Goal: Task Accomplishment & Management: Manage account settings

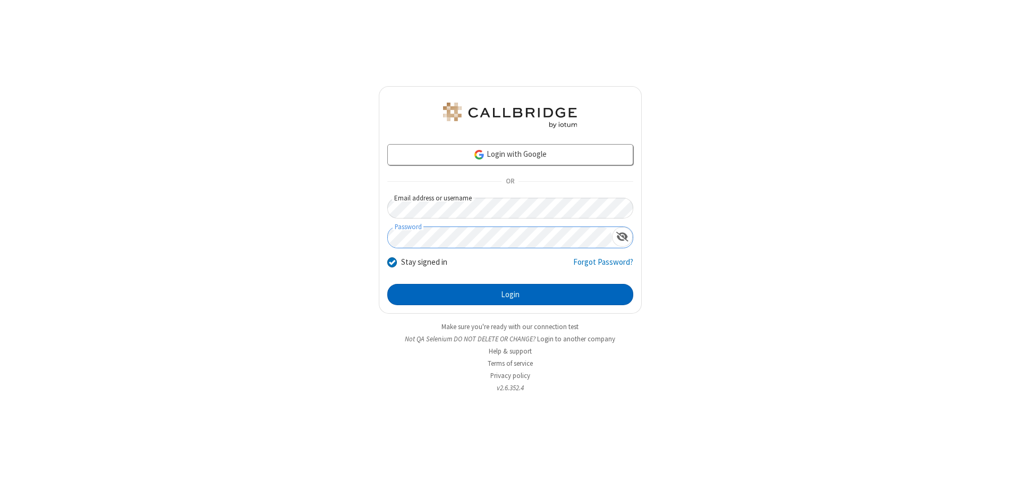
click at [510, 294] on button "Login" at bounding box center [510, 294] width 246 height 21
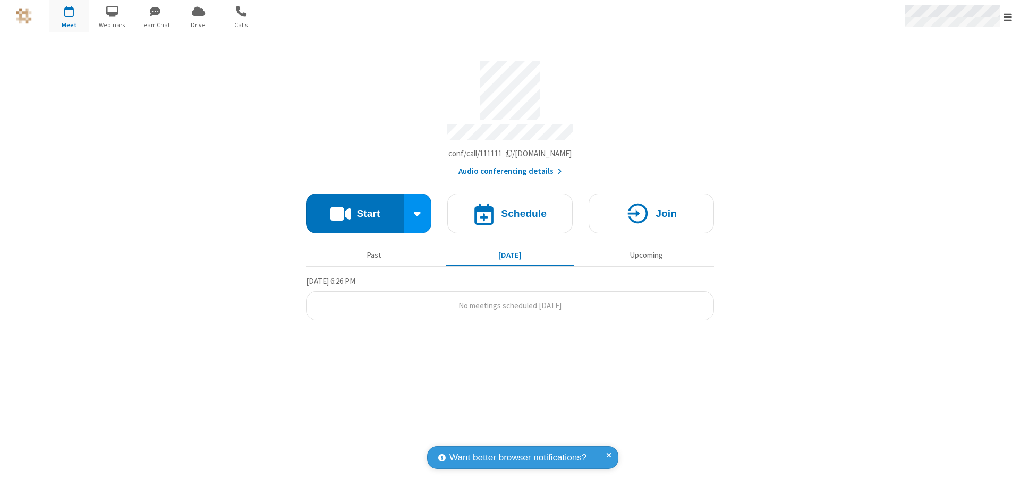
click at [1008, 16] on span "Open menu" at bounding box center [1008, 17] width 9 height 11
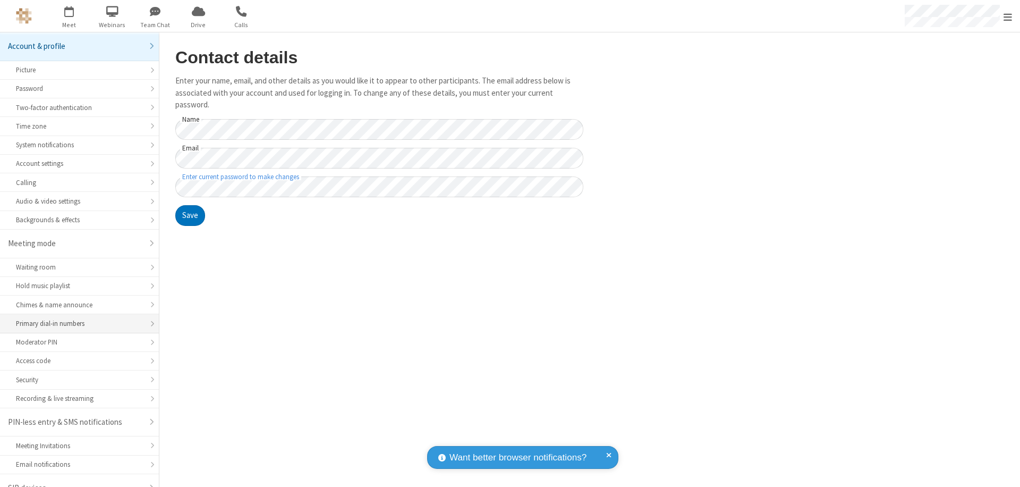
click at [75, 318] on div "Primary dial-in numbers" at bounding box center [79, 323] width 127 height 10
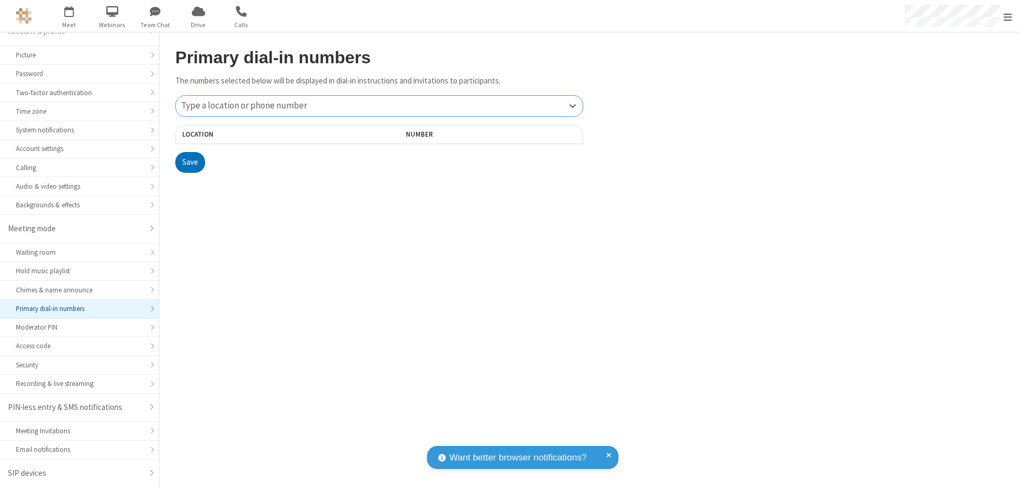
click at [379, 106] on div "Type a location or phone number" at bounding box center [379, 106] width 407 height 21
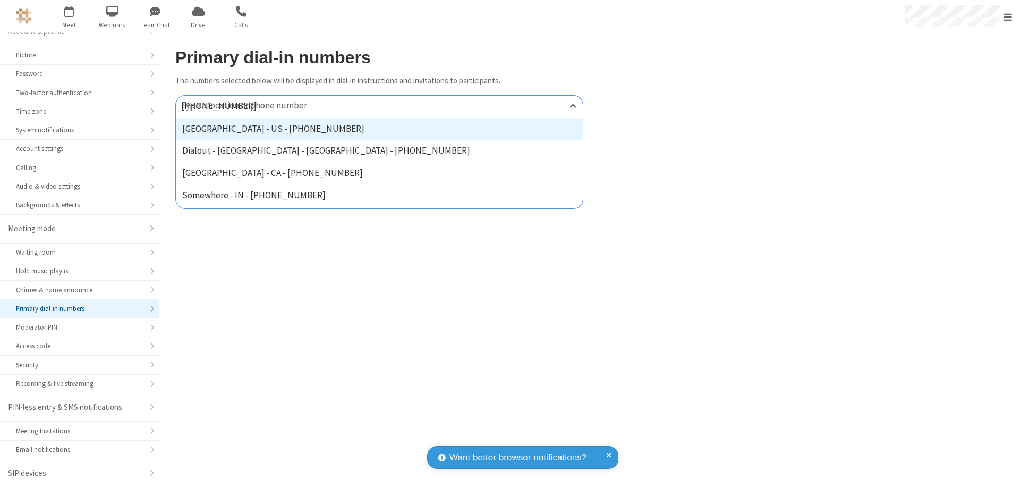
type input "[PHONE_NUMBER]"
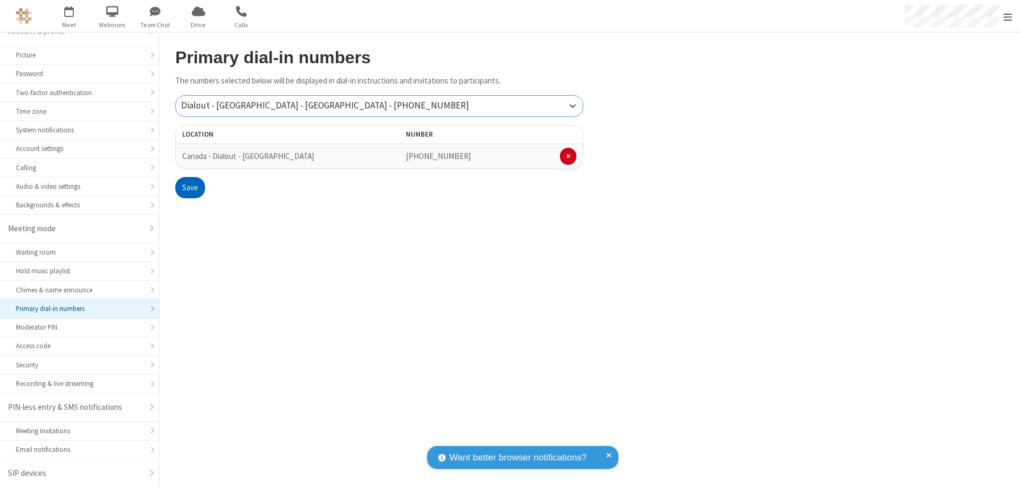
click at [190, 188] on button "Save" at bounding box center [190, 187] width 30 height 21
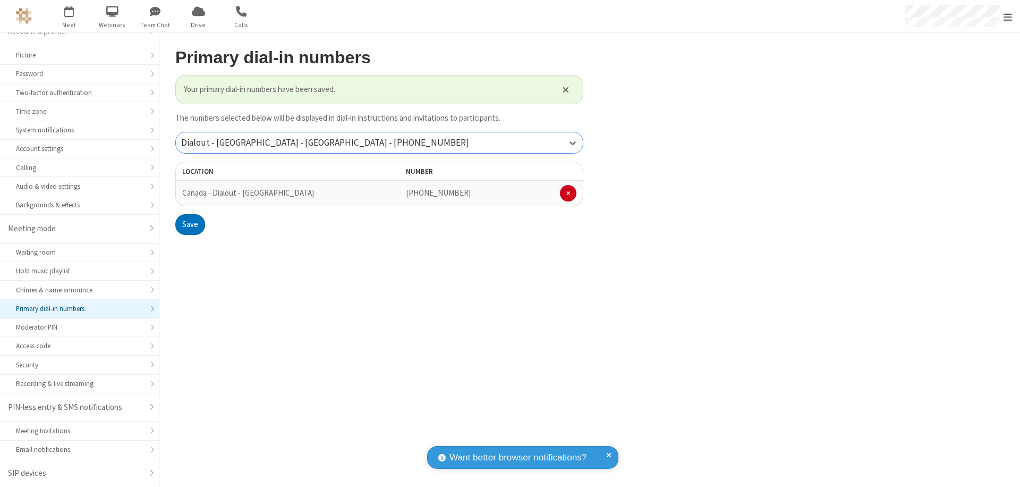
click at [379, 142] on div "Dialout - [GEOGRAPHIC_DATA] - [GEOGRAPHIC_DATA] - [PHONE_NUMBER]" at bounding box center [379, 142] width 407 height 21
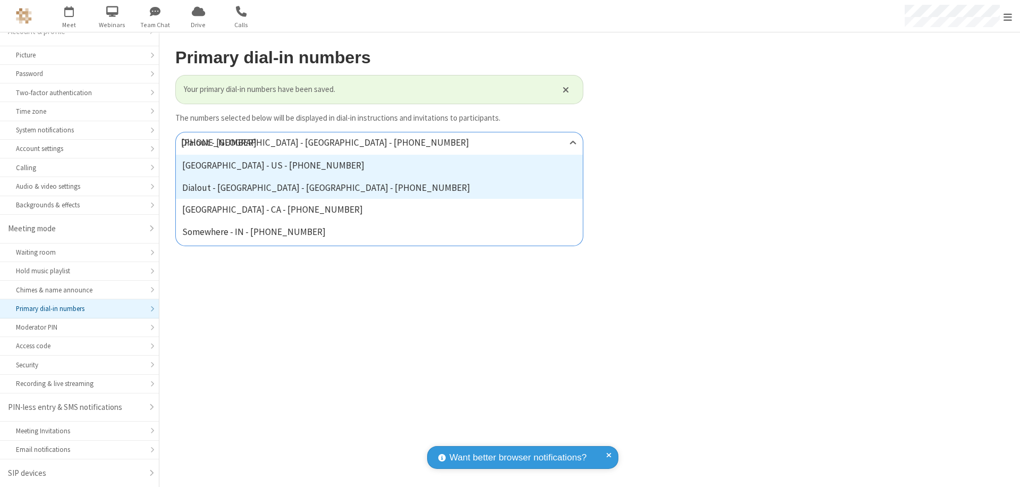
type input "[PHONE_NUMBER]"
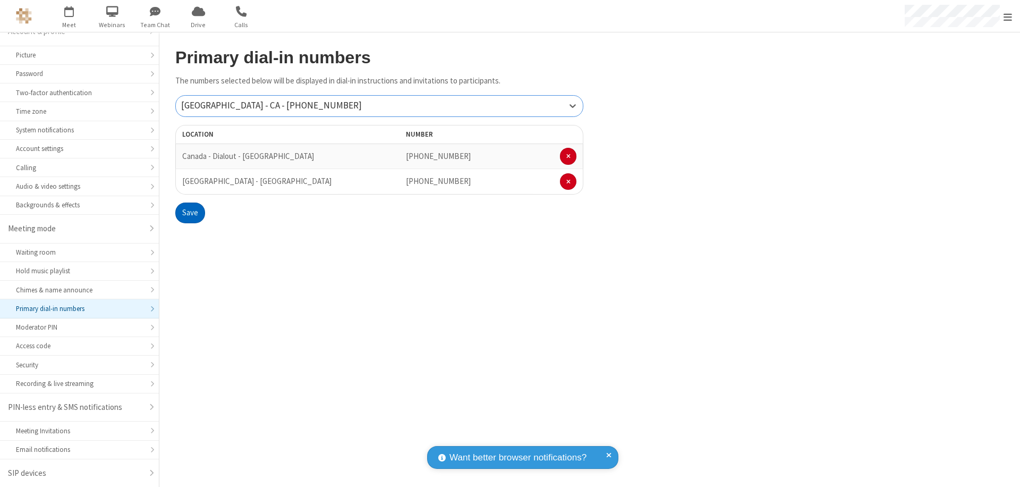
click at [190, 213] on button "Save" at bounding box center [190, 213] width 30 height 21
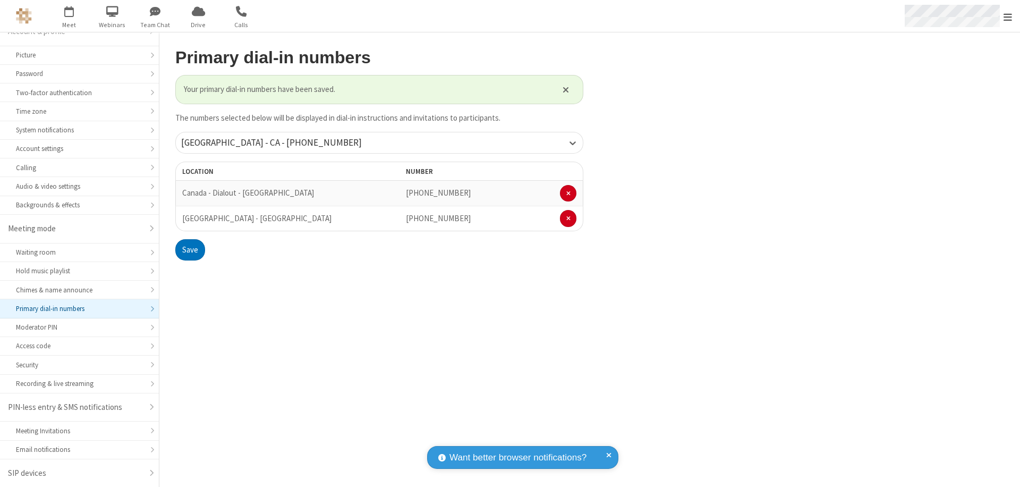
click at [1008, 16] on span "Open menu" at bounding box center [1008, 17] width 9 height 11
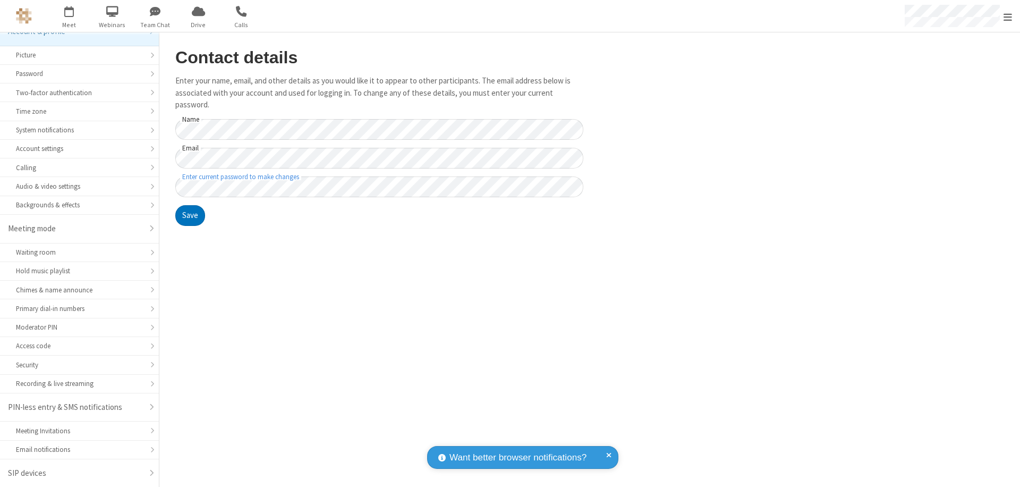
scroll to position [15, 0]
click at [75, 309] on div "Primary dial-in numbers" at bounding box center [79, 308] width 127 height 10
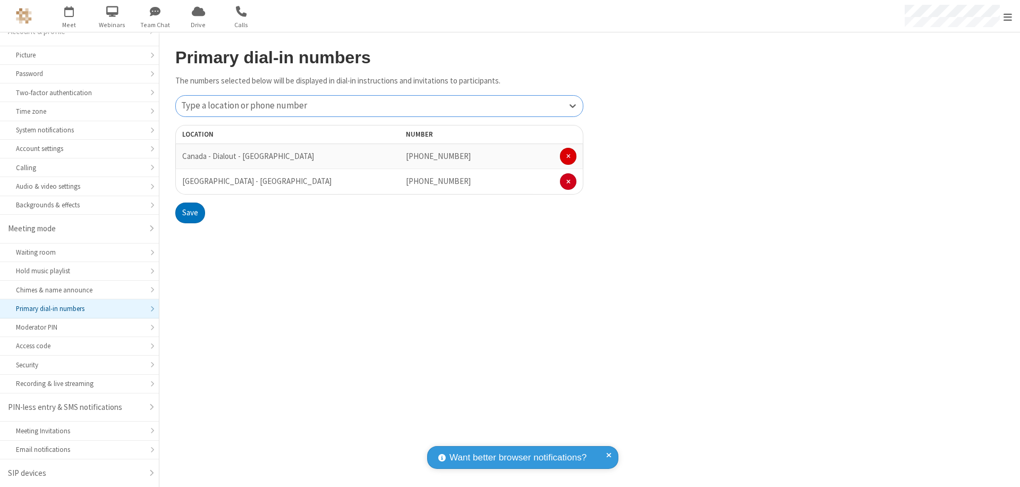
click at [568, 156] on span at bounding box center [569, 156] width 4 height 6
click at [190, 188] on button "Save" at bounding box center [190, 187] width 30 height 21
